Goal: Task Accomplishment & Management: Complete application form

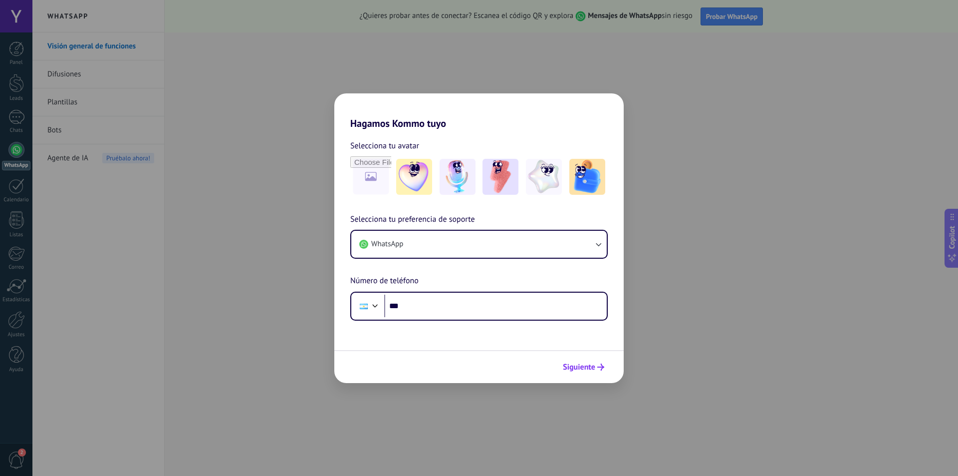
click at [594, 369] on span "Siguiente" at bounding box center [579, 366] width 32 height 7
click at [239, 94] on div "Hagamos Kommo tuyo Selecciona tu avatar Selecciona tu preferencia de soporte Wh…" at bounding box center [479, 238] width 958 height 476
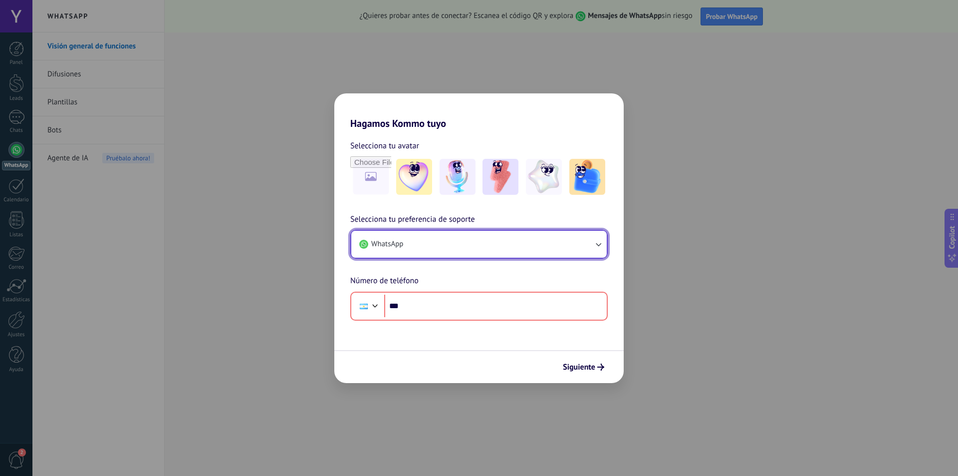
click at [593, 245] on button "WhatsApp" at bounding box center [479, 244] width 256 height 27
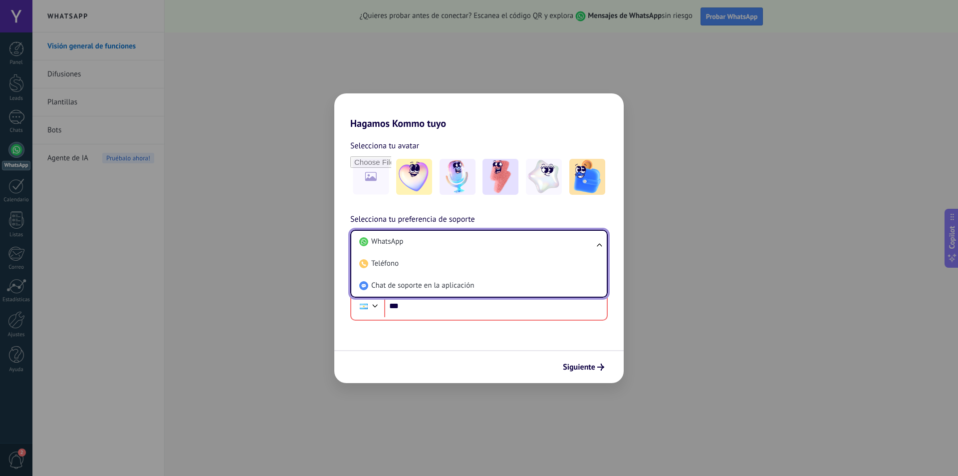
click at [593, 245] on li "WhatsApp" at bounding box center [477, 242] width 244 height 22
